Goal: Task Accomplishment & Management: Use online tool/utility

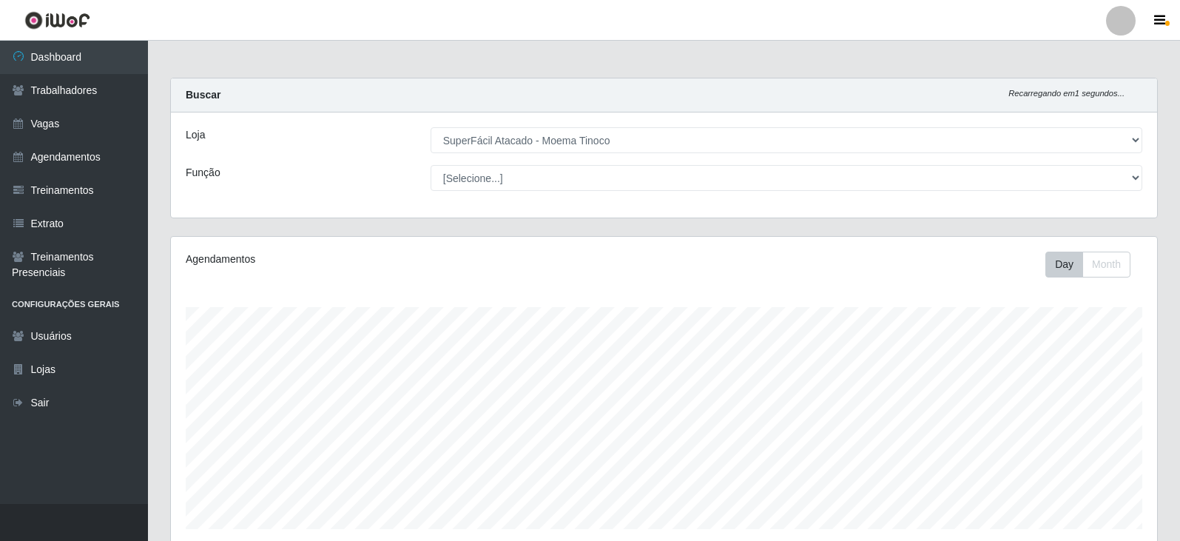
select select "540"
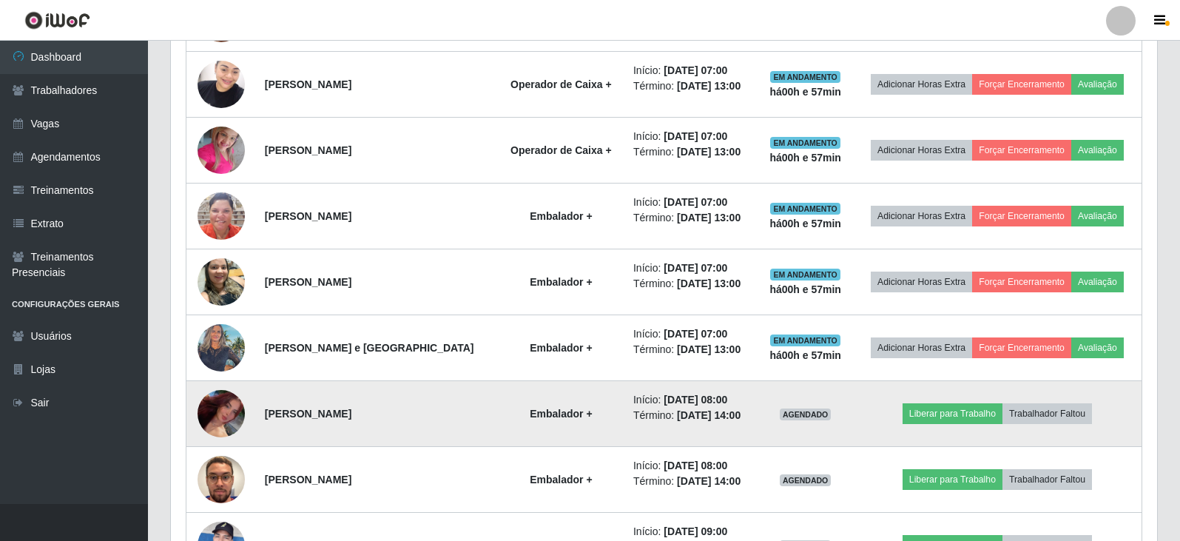
scroll to position [1066, 0]
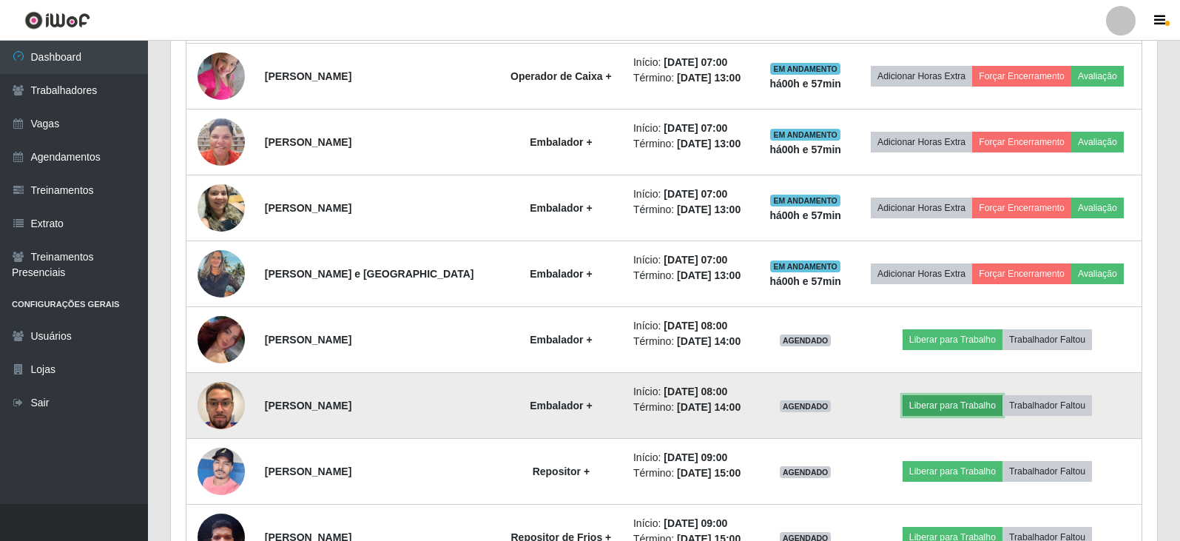
click at [939, 409] on button "Liberar para Trabalho" at bounding box center [953, 405] width 100 height 21
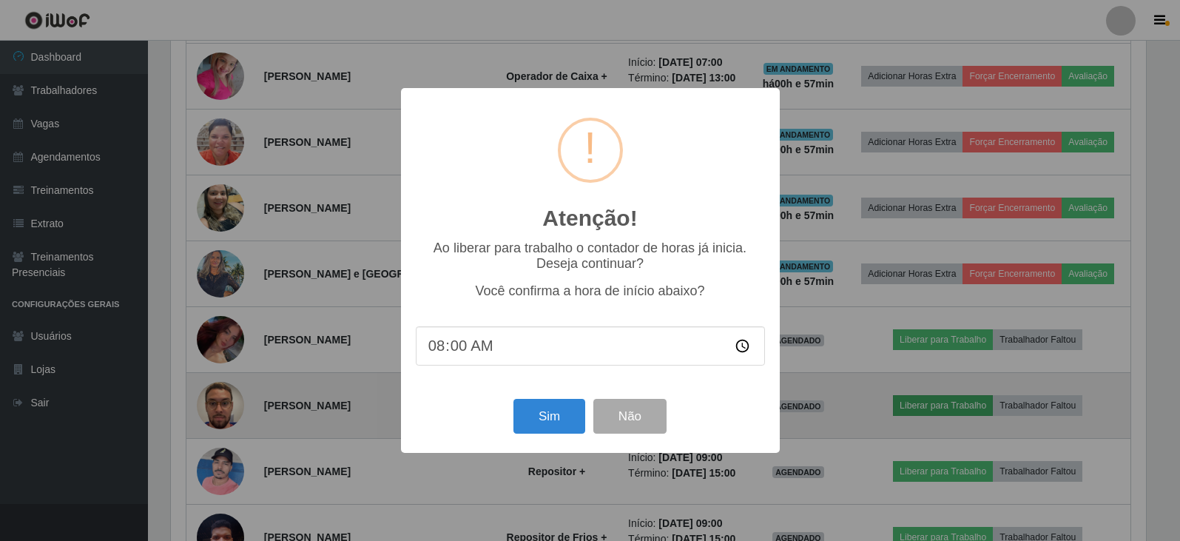
scroll to position [307, 979]
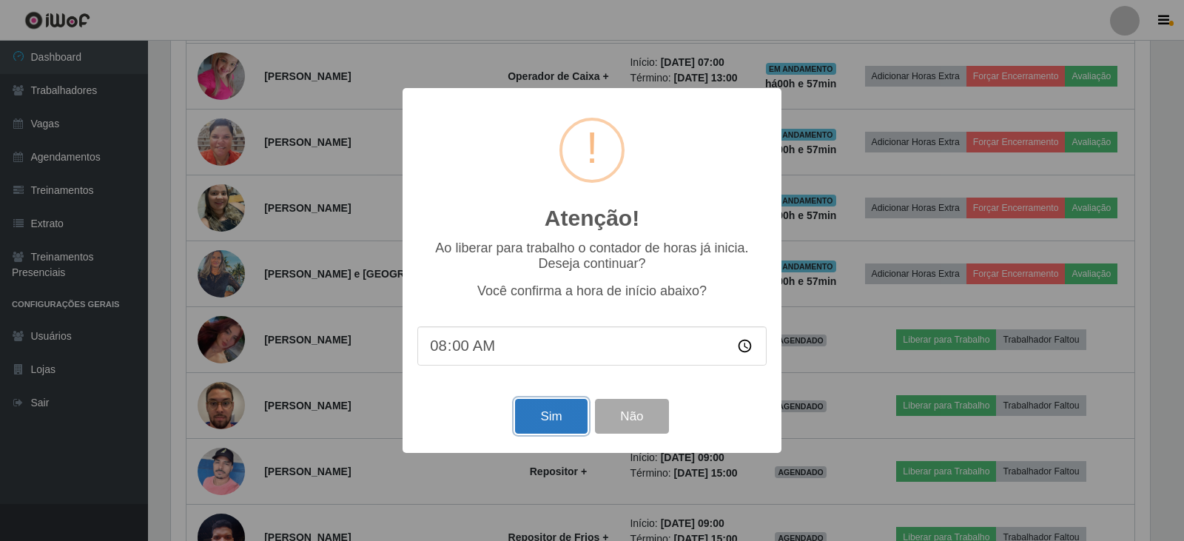
click at [555, 421] on button "Sim" at bounding box center [551, 416] width 72 height 35
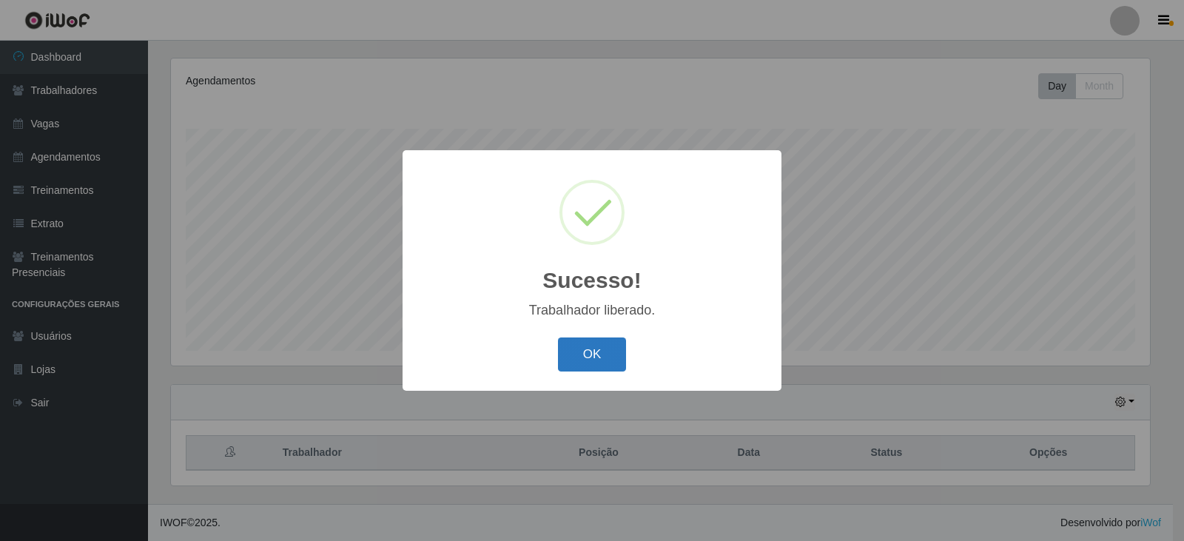
click at [596, 348] on button "OK" at bounding box center [592, 354] width 69 height 35
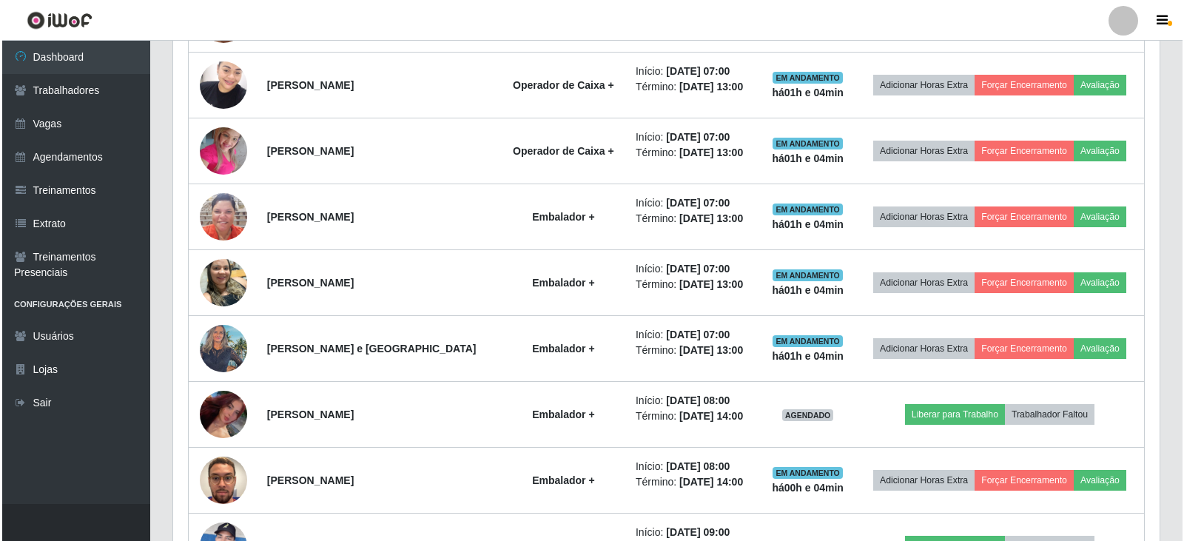
scroll to position [992, 0]
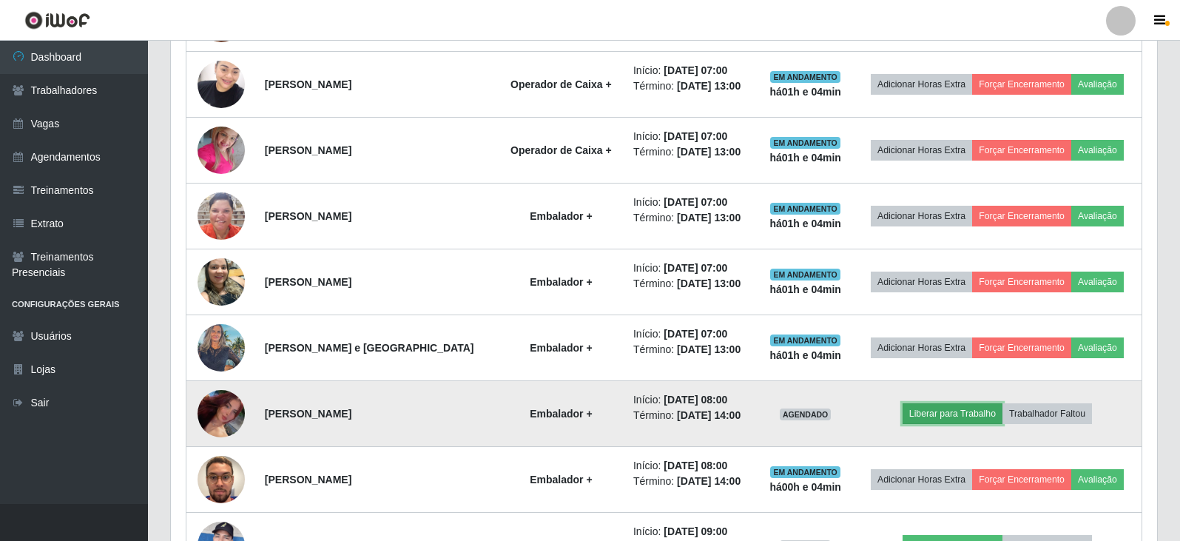
click at [964, 417] on button "Liberar para Trabalho" at bounding box center [953, 413] width 100 height 21
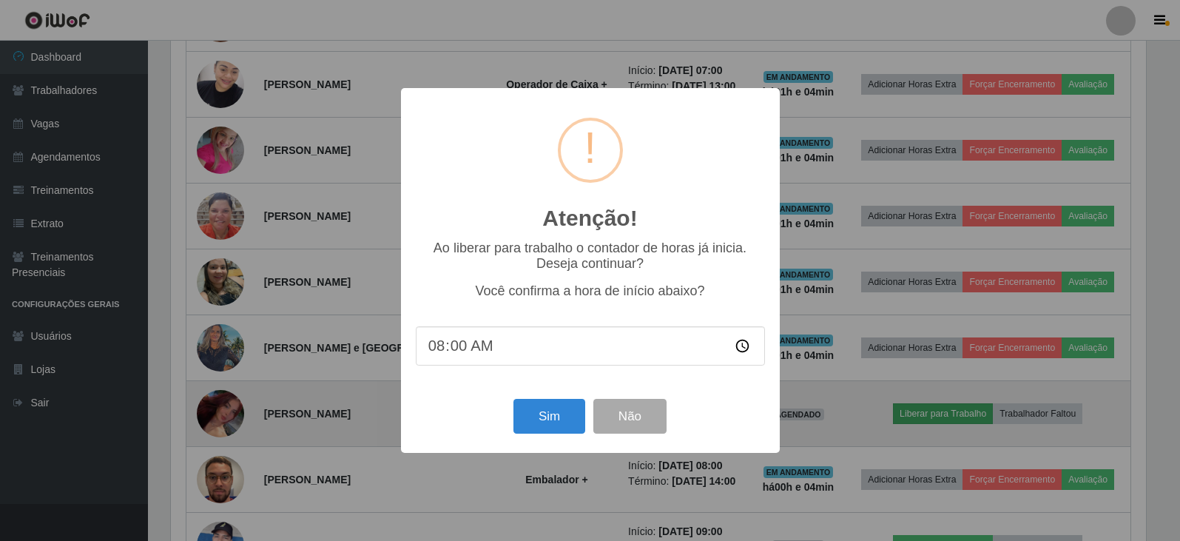
scroll to position [307, 979]
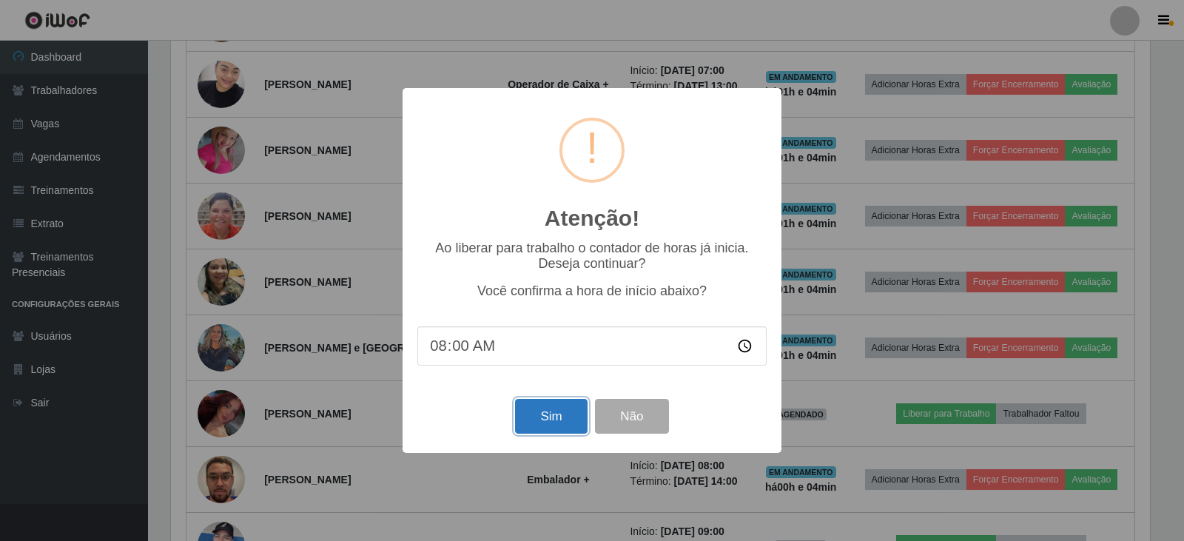
click at [546, 421] on button "Sim" at bounding box center [551, 416] width 72 height 35
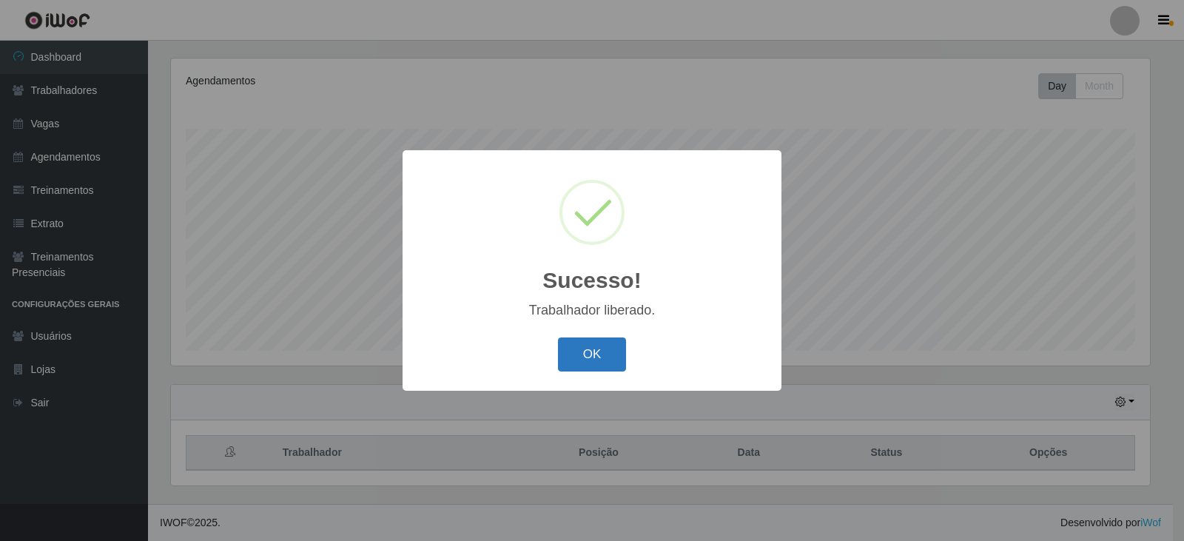
click at [588, 362] on button "OK" at bounding box center [592, 354] width 69 height 35
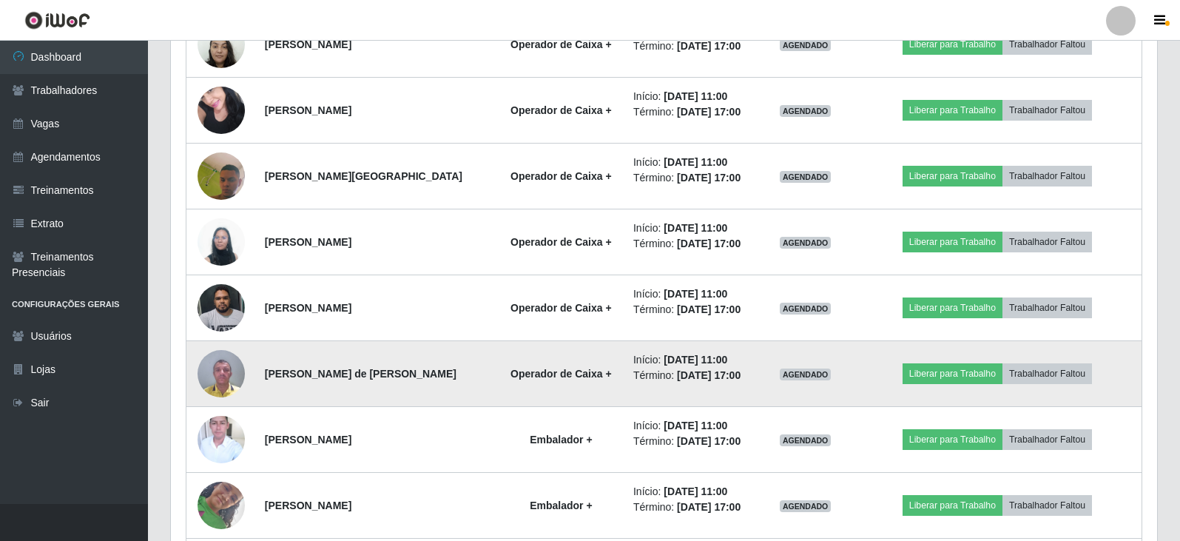
scroll to position [2029, 0]
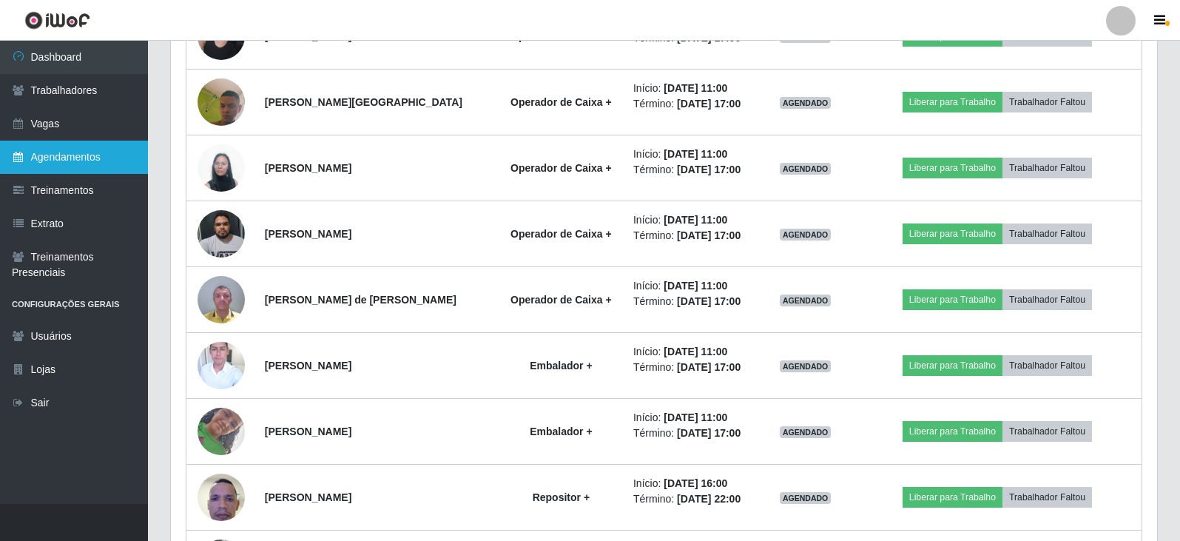
click at [81, 158] on link "Agendamentos" at bounding box center [74, 157] width 148 height 33
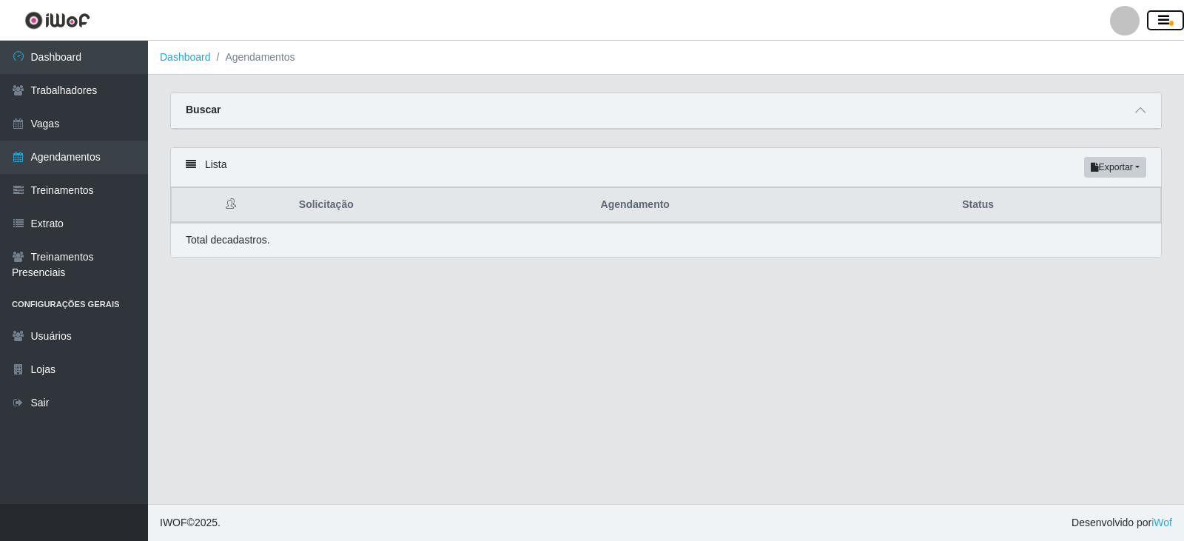
click at [1167, 24] on icon "button" at bounding box center [1163, 20] width 11 height 13
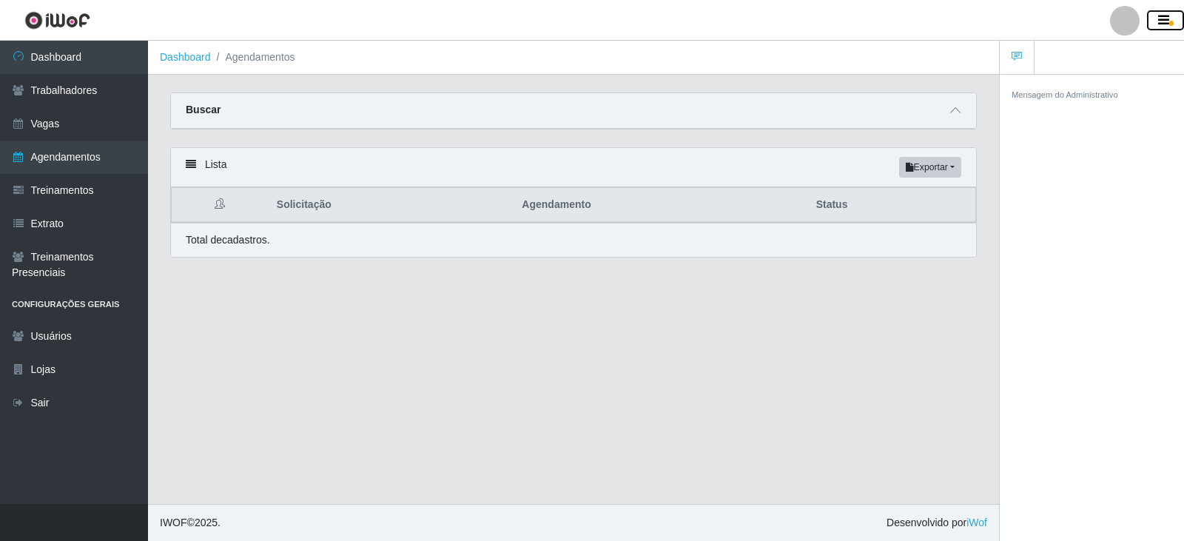
click at [1161, 24] on icon "button" at bounding box center [1163, 20] width 11 height 13
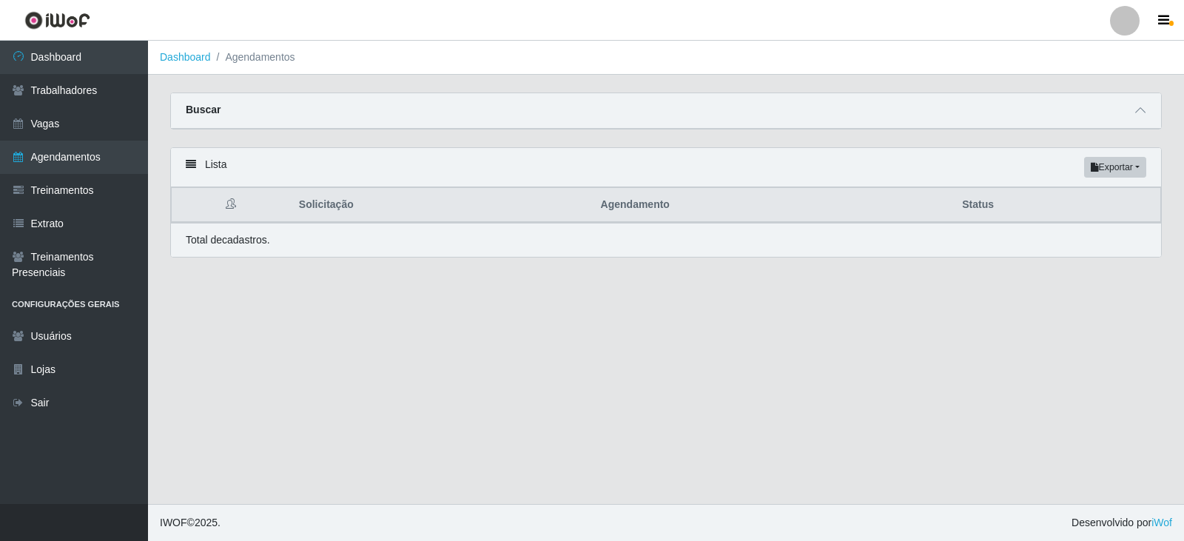
click at [190, 168] on icon at bounding box center [191, 164] width 10 height 10
click at [190, 164] on icon at bounding box center [191, 164] width 10 height 10
click at [84, 89] on link "Trabalhadores" at bounding box center [74, 90] width 148 height 33
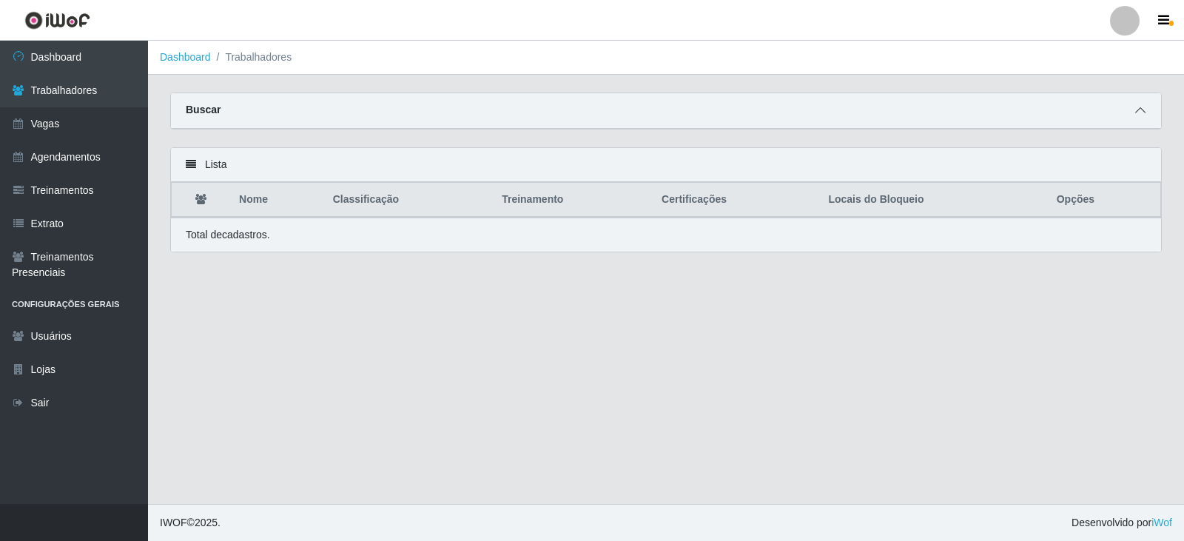
click at [1137, 110] on icon at bounding box center [1140, 110] width 10 height 10
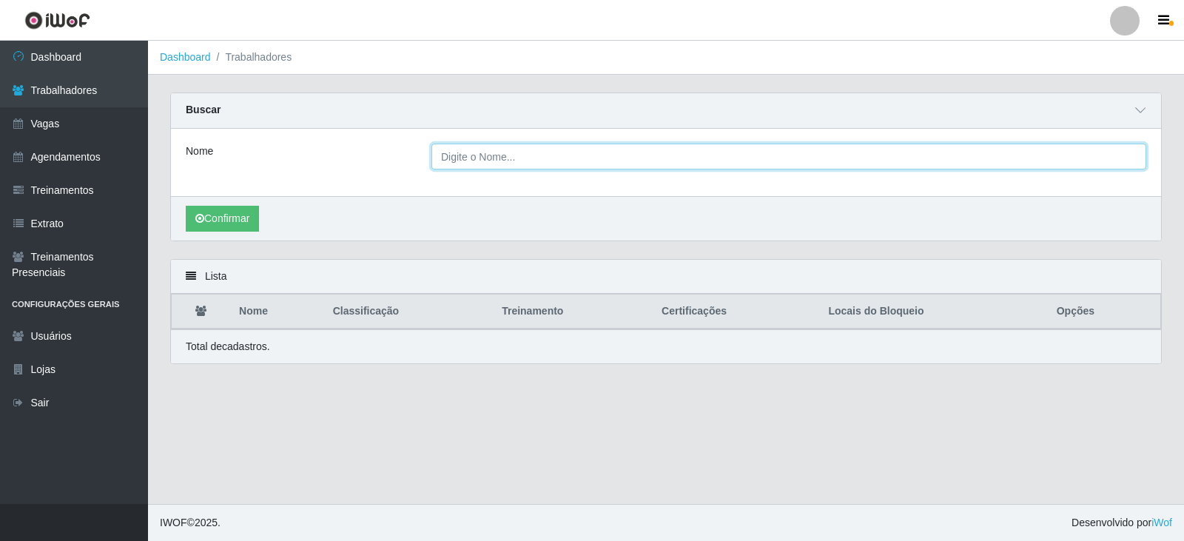
click at [1078, 161] on input "Nome" at bounding box center [788, 157] width 715 height 26
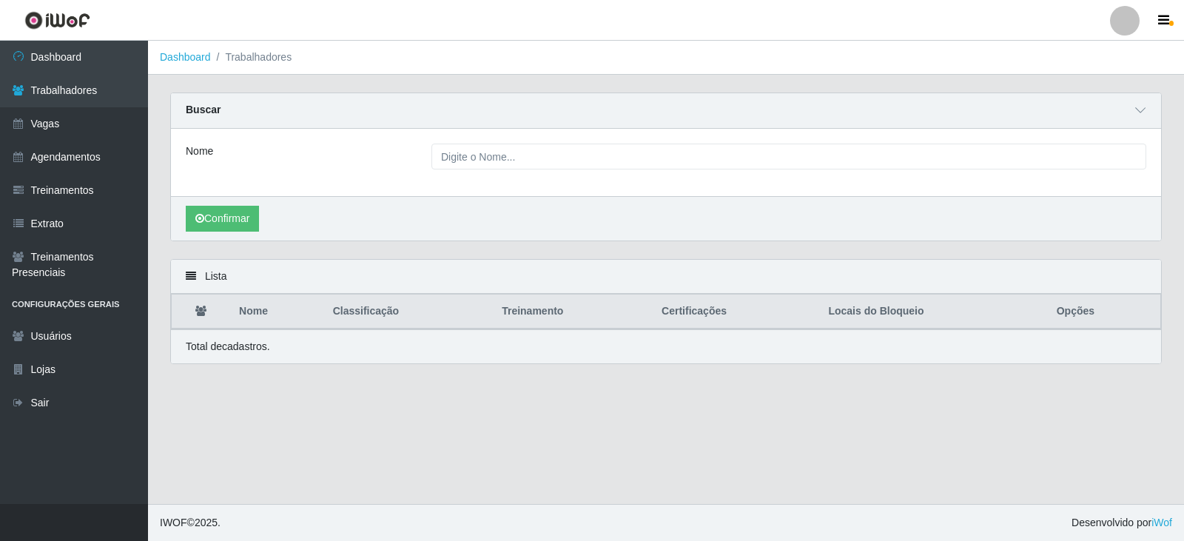
drag, startPoint x: 750, startPoint y: 536, endPoint x: 742, endPoint y: 534, distance: 8.3
